Goal: Check status: Check status

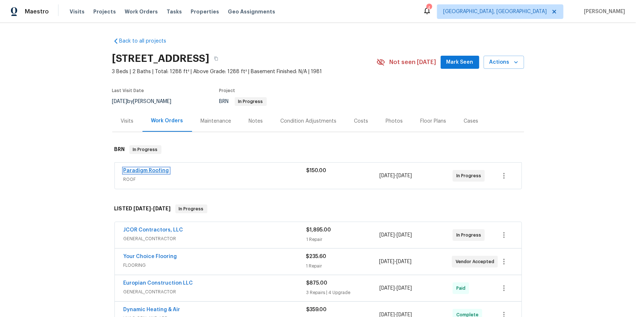
click at [154, 173] on link "Paradigm Roofing" at bounding box center [147, 170] width 46 height 5
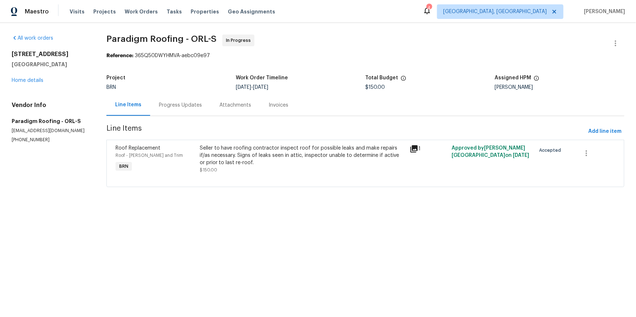
click at [192, 109] on div "Progress Updates" at bounding box center [180, 105] width 43 height 7
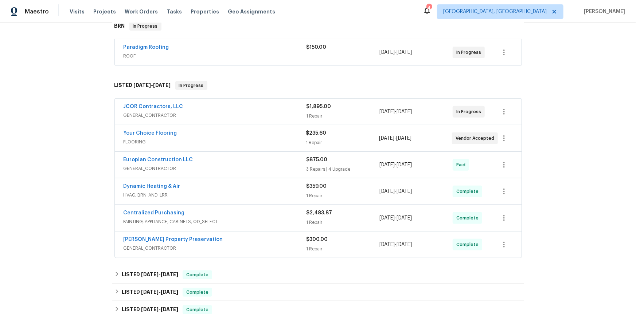
scroll to position [124, 0]
click at [167, 109] on link "JCOR Contractors, LLC" at bounding box center [154, 106] width 60 height 5
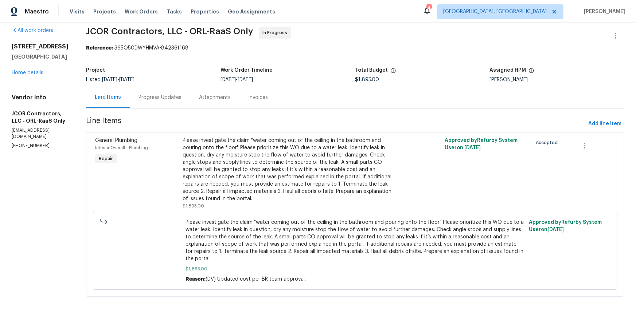
scroll to position [22, 0]
click at [164, 100] on div "Progress Updates" at bounding box center [160, 97] width 43 height 7
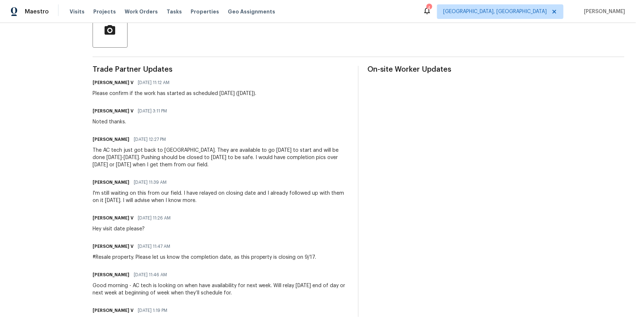
scroll to position [186, 0]
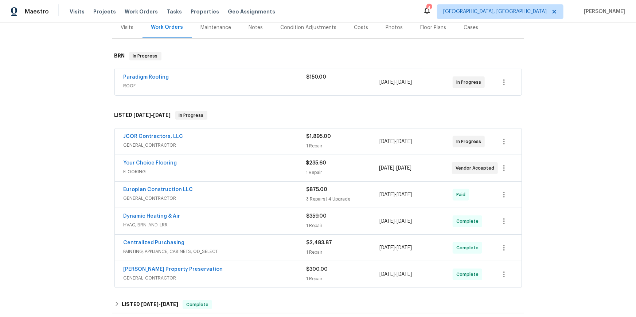
scroll to position [101, 0]
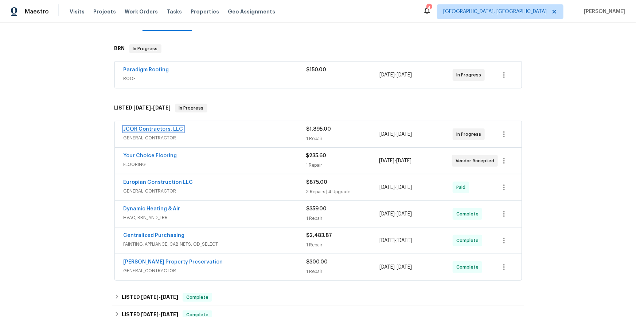
click at [182, 132] on link "JCOR Contractors, LLC" at bounding box center [154, 129] width 60 height 5
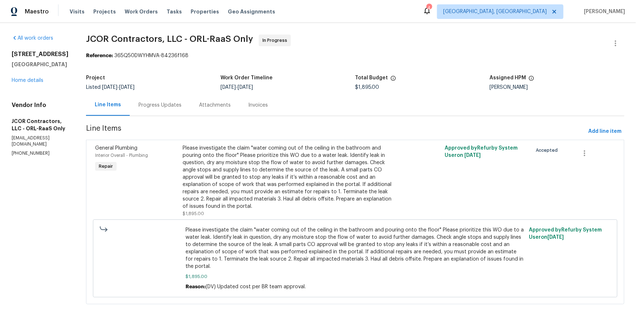
drag, startPoint x: 180, startPoint y: 118, endPoint x: 222, endPoint y: 127, distance: 43.3
click at [180, 109] on div "Progress Updates" at bounding box center [160, 105] width 43 height 7
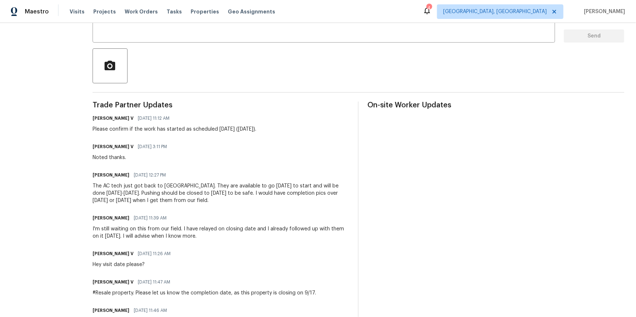
scroll to position [147, 0]
